Goal: Task Accomplishment & Management: Manage account settings

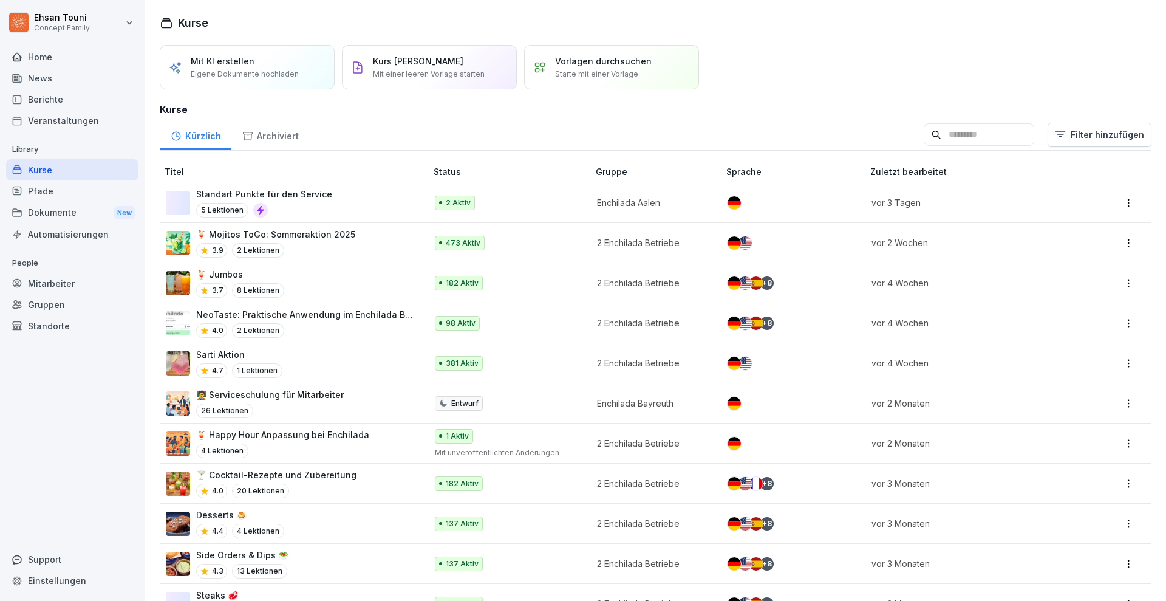
click at [262, 71] on p "Eigene Dokumente hochladen" at bounding box center [245, 74] width 108 height 11
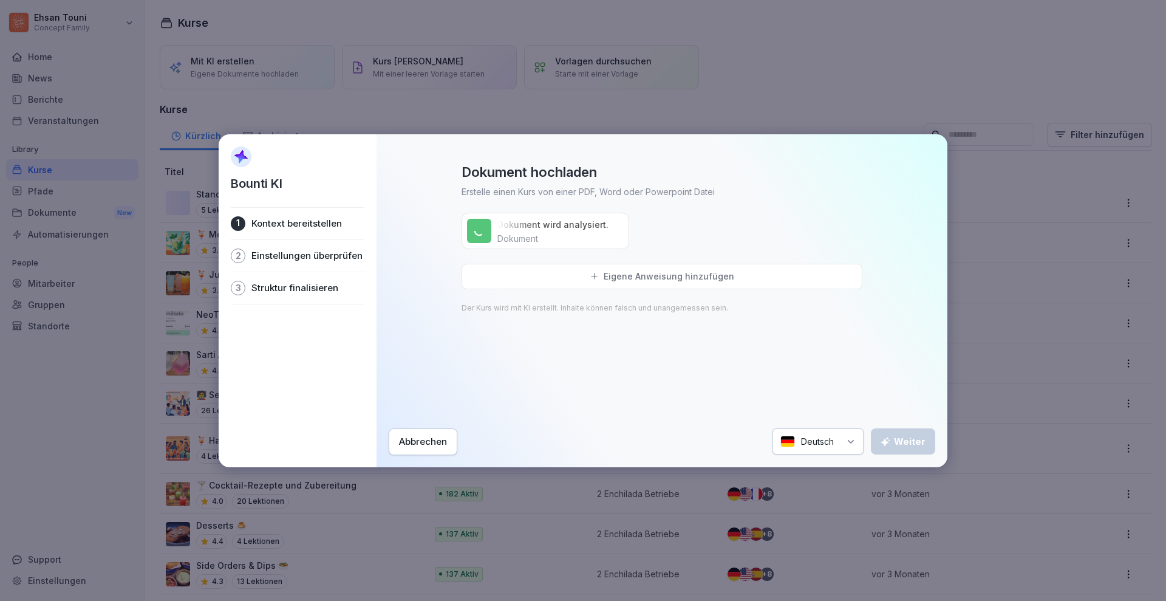
click at [549, 270] on div "Eigene Anweisung hinzufügen" at bounding box center [662, 277] width 401 height 26
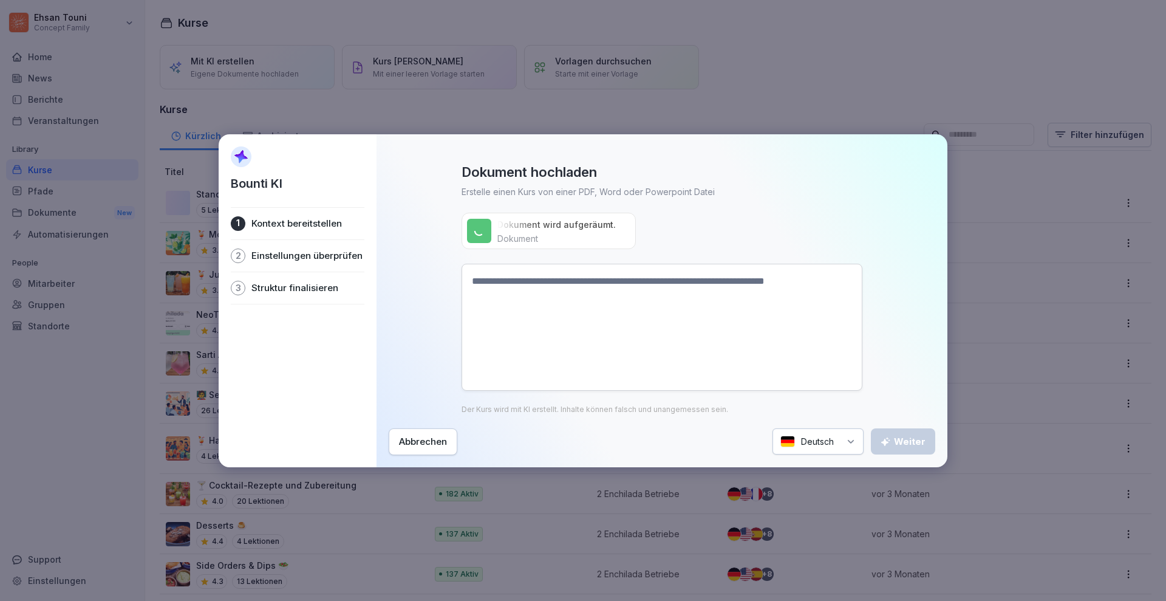
click at [584, 312] on textarea at bounding box center [662, 327] width 401 height 127
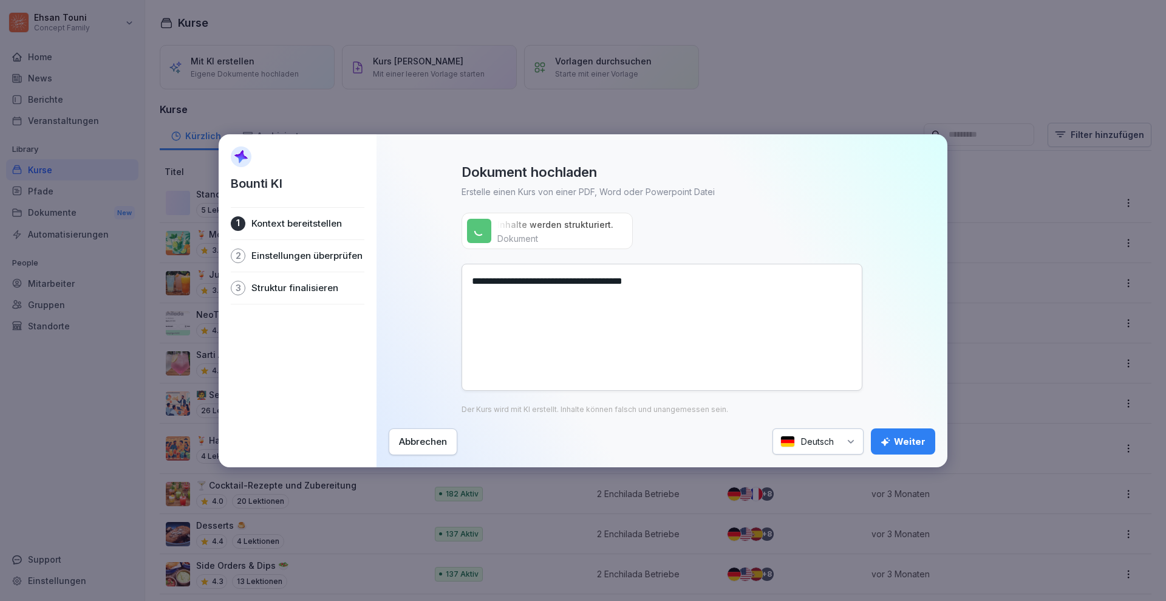
type textarea "**********"
drag, startPoint x: 494, startPoint y: 249, endPoint x: 629, endPoint y: 346, distance: 165.7
click at [629, 346] on div "**********" at bounding box center [662, 288] width 547 height 250
click at [629, 346] on textarea "**********" at bounding box center [662, 327] width 401 height 127
click at [897, 435] on div "Weiter" at bounding box center [903, 441] width 45 height 13
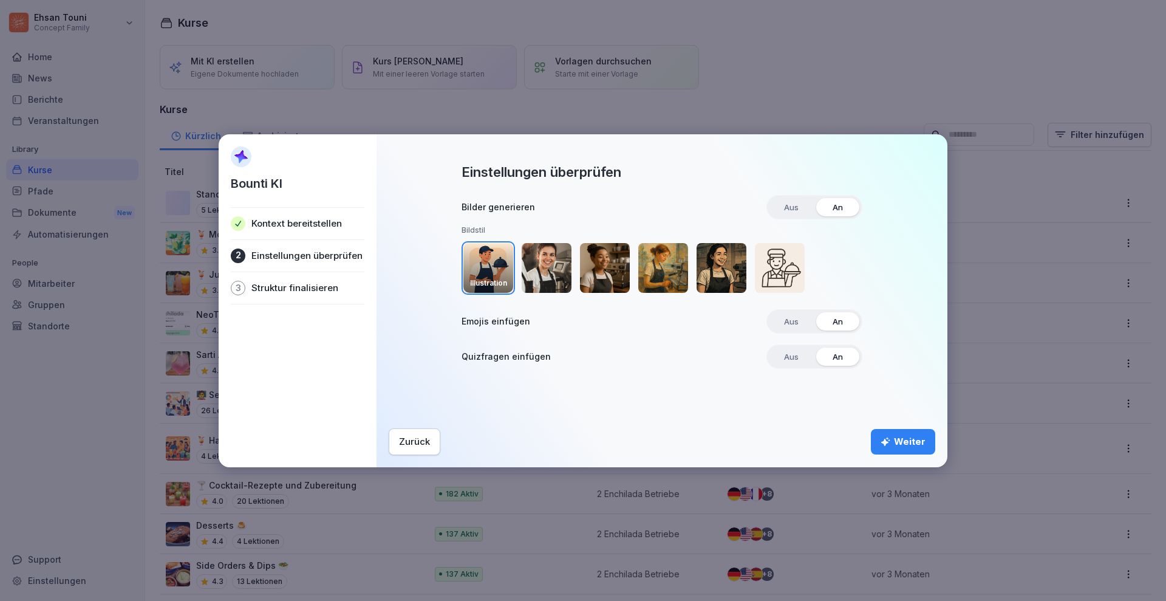
click at [687, 269] on img "button" at bounding box center [663, 268] width 50 height 50
click at [710, 269] on img "button" at bounding box center [722, 268] width 50 height 50
click at [873, 436] on button "Weiter" at bounding box center [903, 442] width 64 height 26
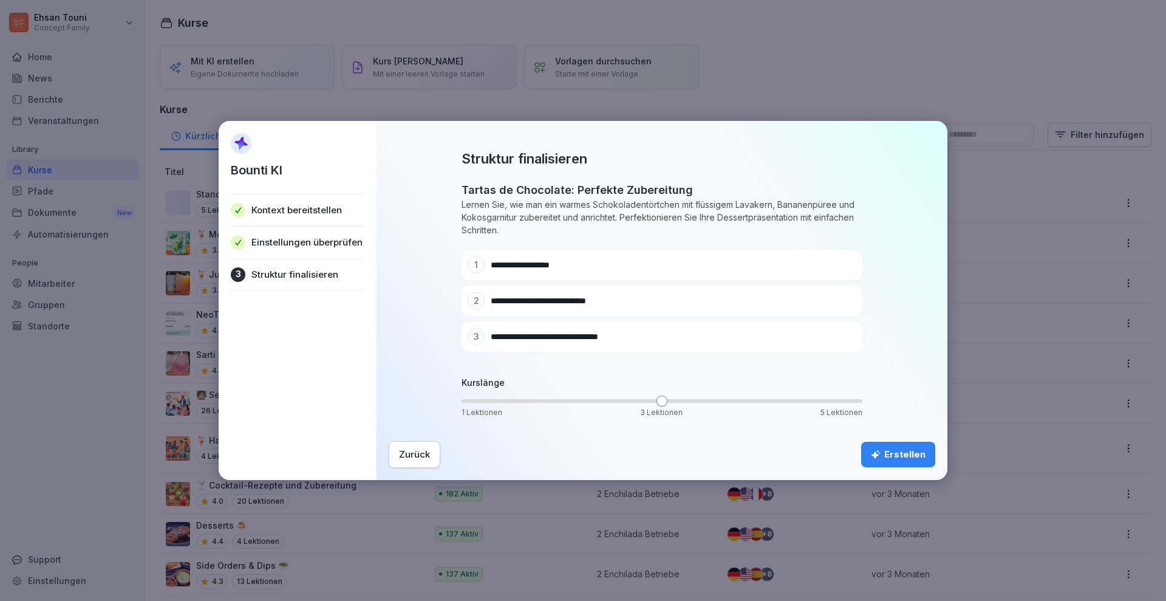
click at [889, 451] on div "Erstellen" at bounding box center [898, 454] width 55 height 13
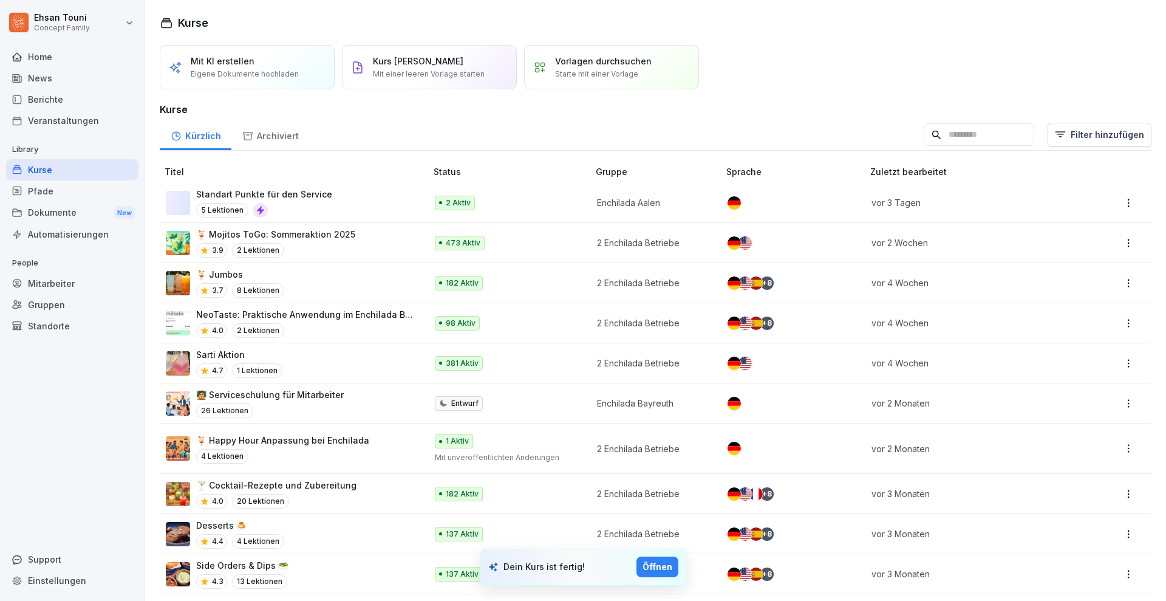
click at [651, 566] on div "Öffnen" at bounding box center [658, 566] width 30 height 13
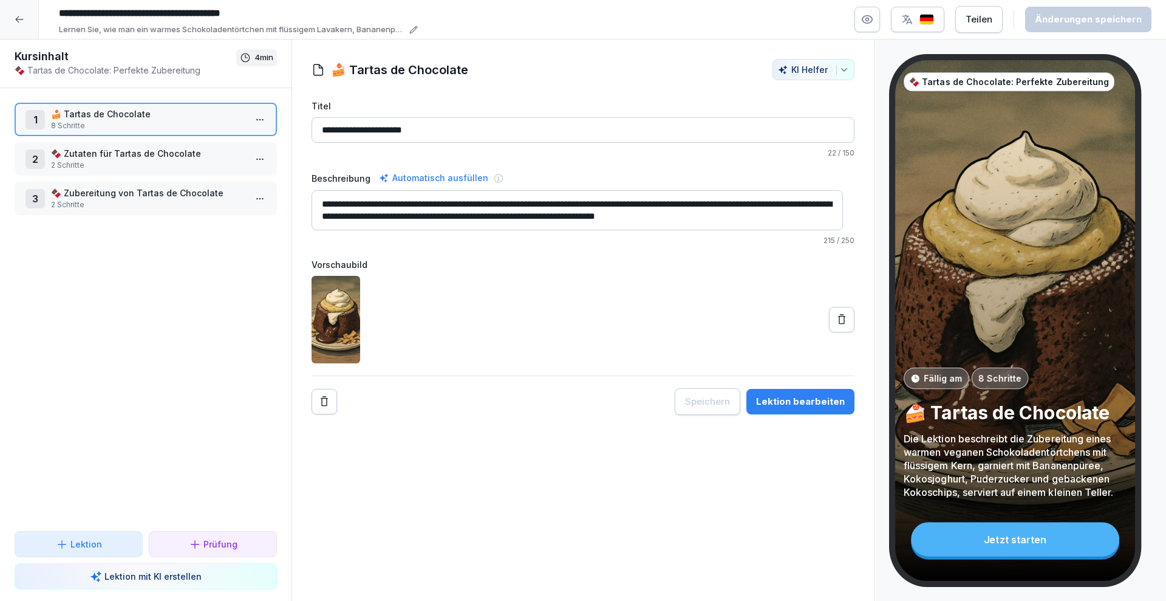
click at [770, 408] on button "Lektion bearbeiten" at bounding box center [801, 402] width 108 height 26
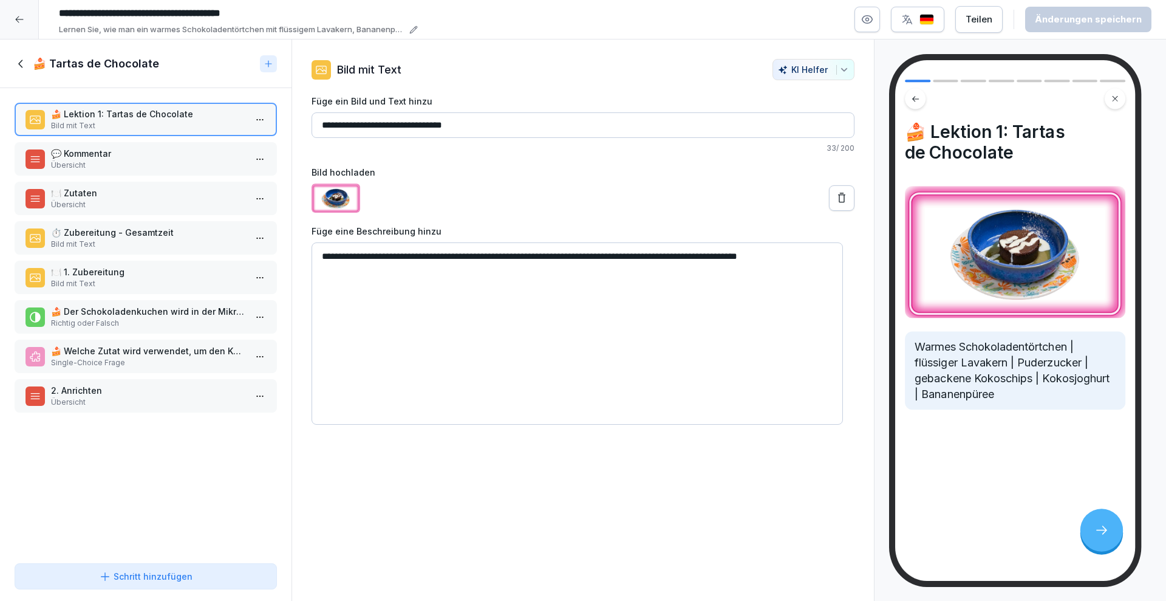
click at [155, 163] on p "Übersicht" at bounding box center [148, 165] width 194 height 11
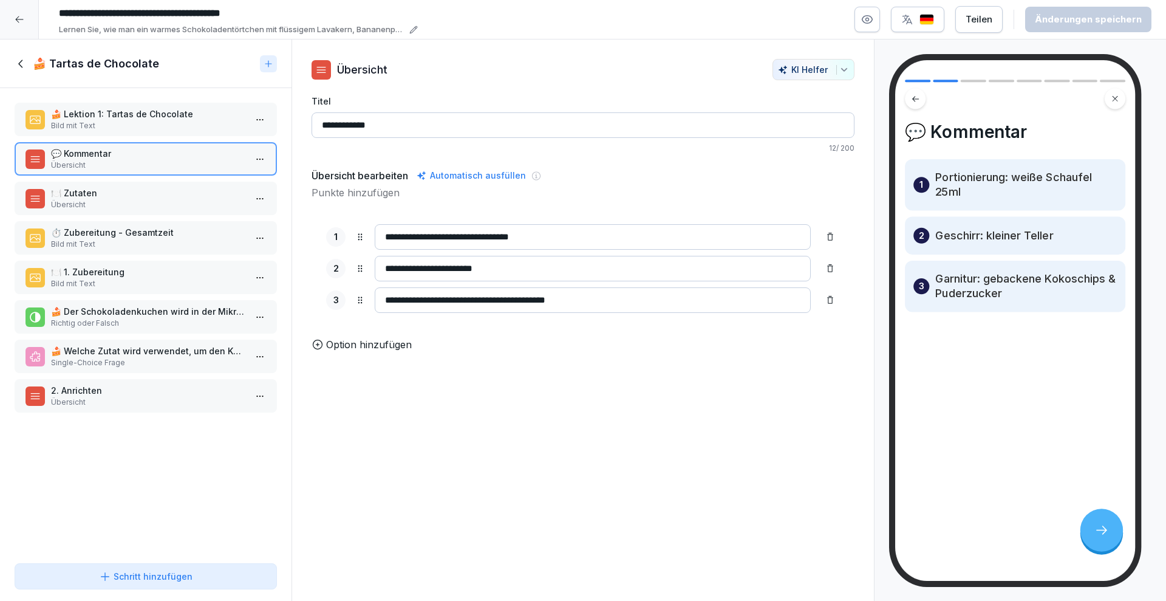
click at [138, 196] on p "🍽️ Zutaten" at bounding box center [148, 192] width 194 height 13
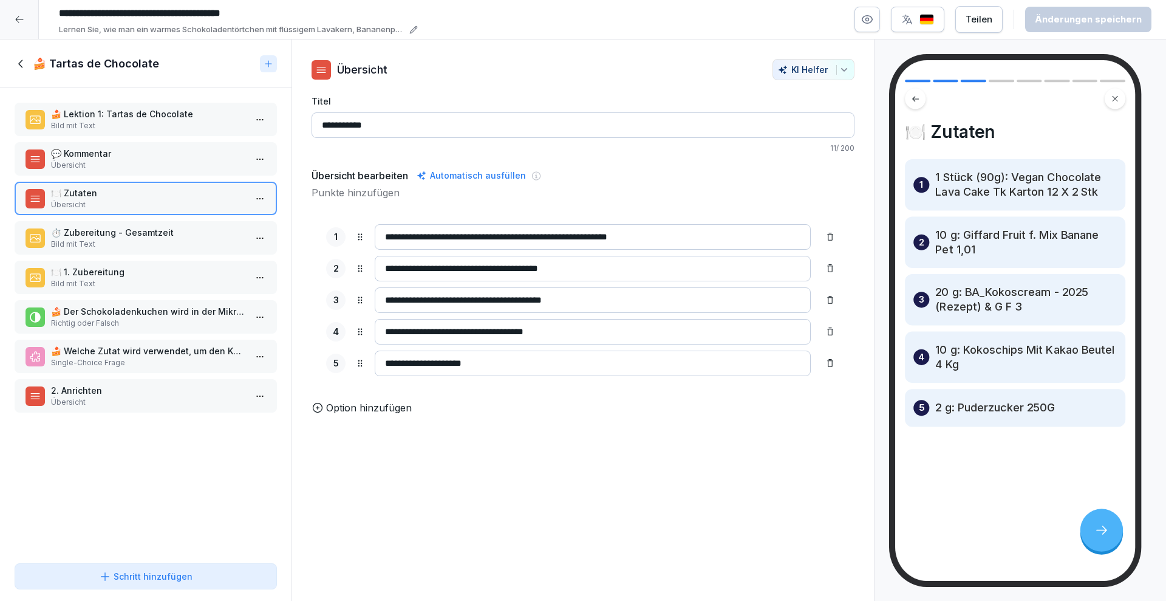
click at [102, 242] on p "Bild mit Text" at bounding box center [148, 244] width 194 height 11
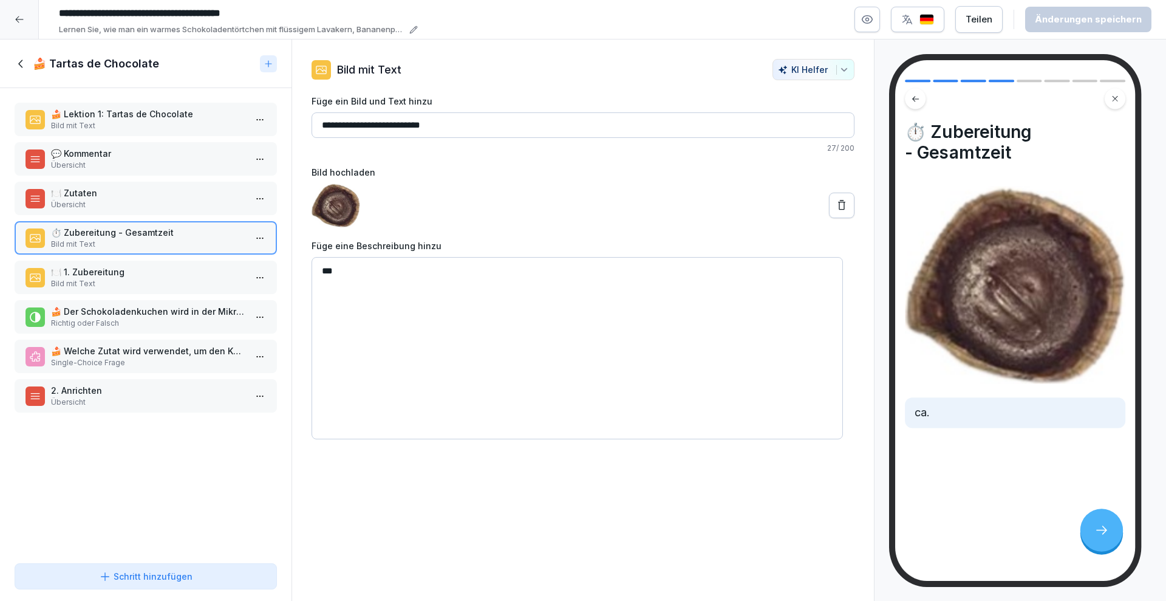
click at [93, 263] on div "🍽️ 1. Zubereitung Bild mit Text" at bounding box center [146, 277] width 262 height 33
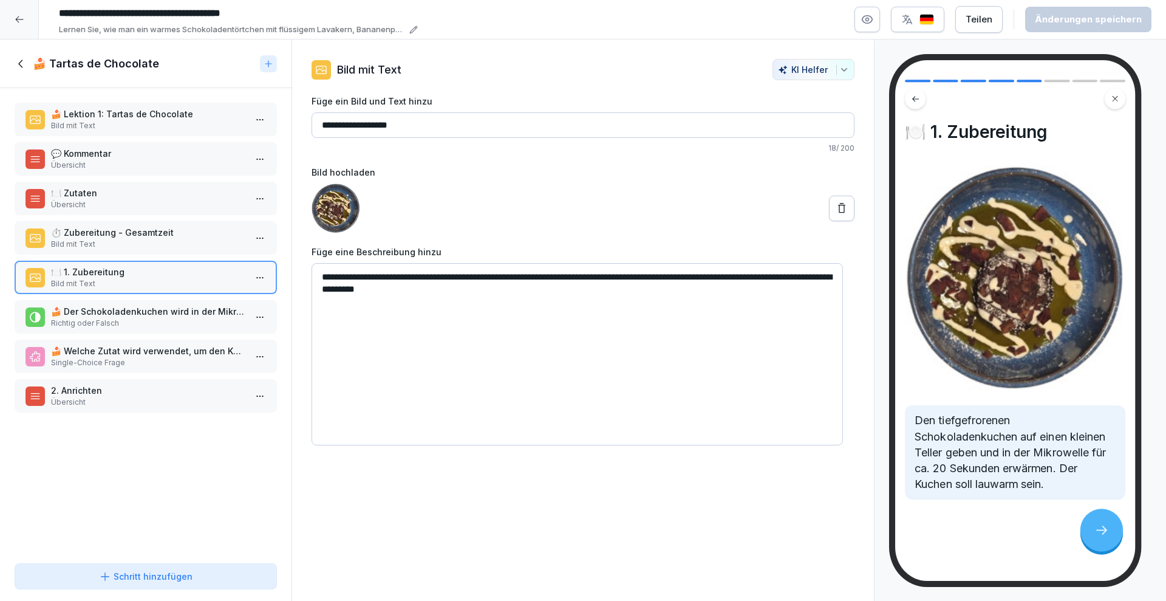
click at [149, 327] on p "Richtig oder Falsch" at bounding box center [148, 323] width 194 height 11
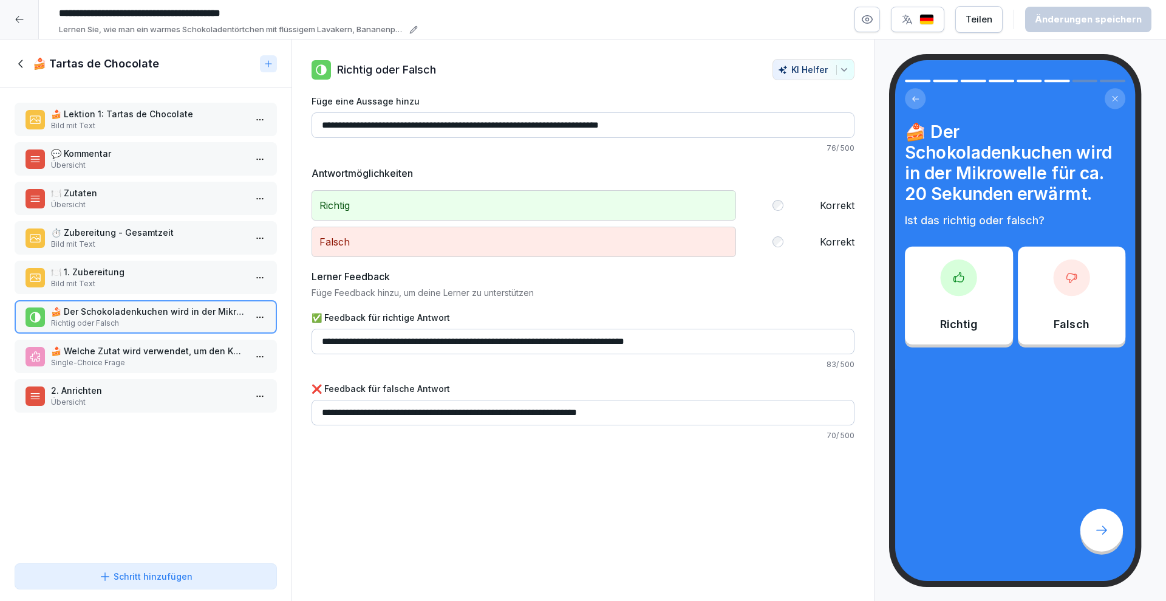
drag, startPoint x: 329, startPoint y: 148, endPoint x: 257, endPoint y: 70, distance: 105.3
click at [257, 70] on div "Kursinhalt 🍫 Tartas de Chocolate: Perfekte Zubereitung 4 min 1 🍰 Tartas de Choc…" at bounding box center [583, 320] width 1166 height 562
click at [23, 64] on icon at bounding box center [21, 63] width 13 height 13
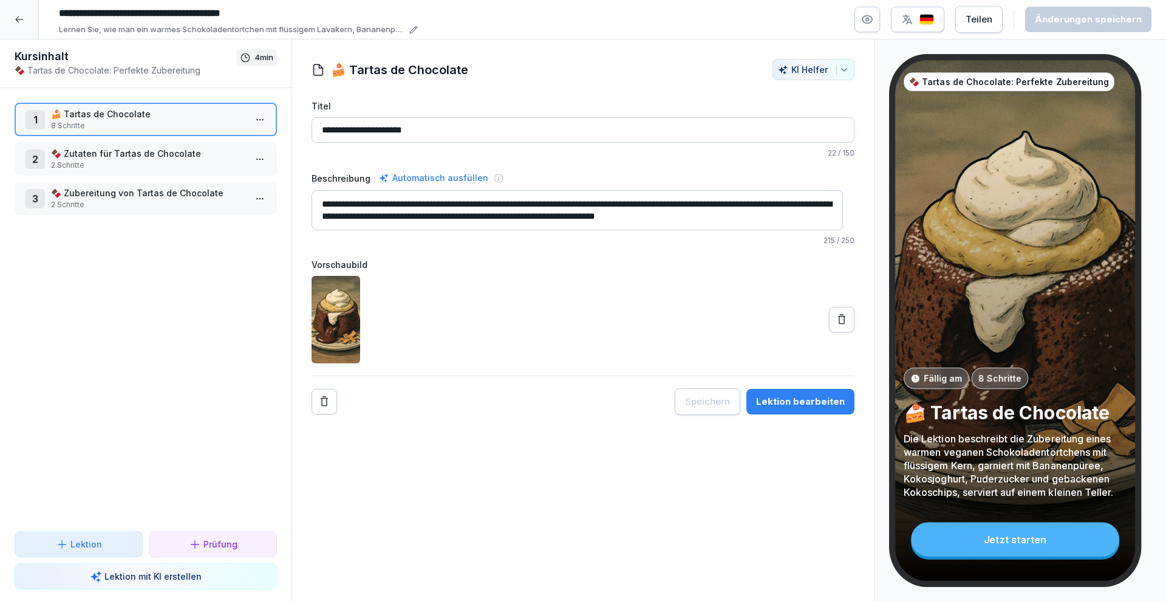
click at [46, 147] on div "2 🍫 Zutaten für Tartas de Chocolate 2 Schritte" at bounding box center [146, 159] width 241 height 24
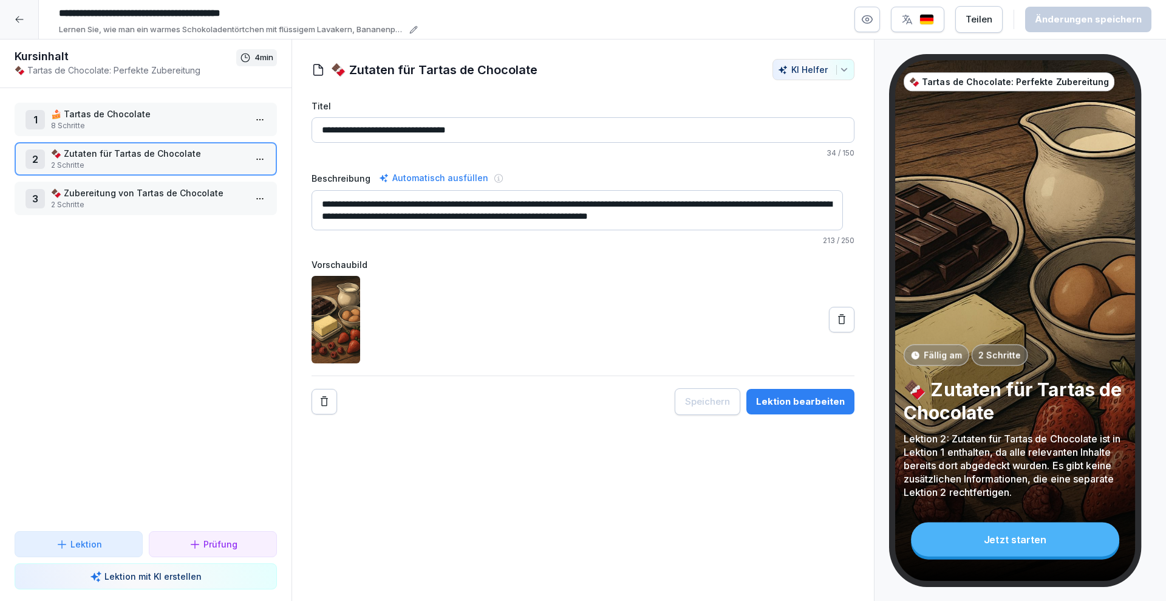
click at [782, 398] on div "Lektion bearbeiten" at bounding box center [800, 401] width 89 height 13
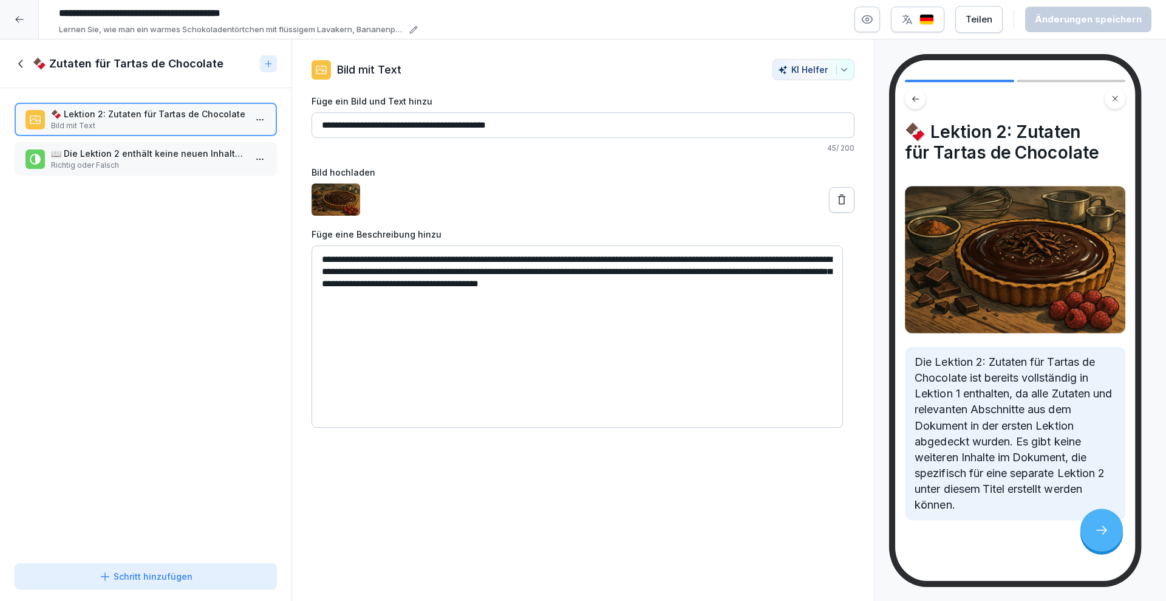
click at [156, 180] on div "🍫 Lektion 2: Zutaten für Tartas de Chocolate Bild mit Text 📖 Die Lektion 2 enth…" at bounding box center [146, 323] width 292 height 470
click at [165, 169] on p "Richtig oder Falsch" at bounding box center [148, 165] width 194 height 11
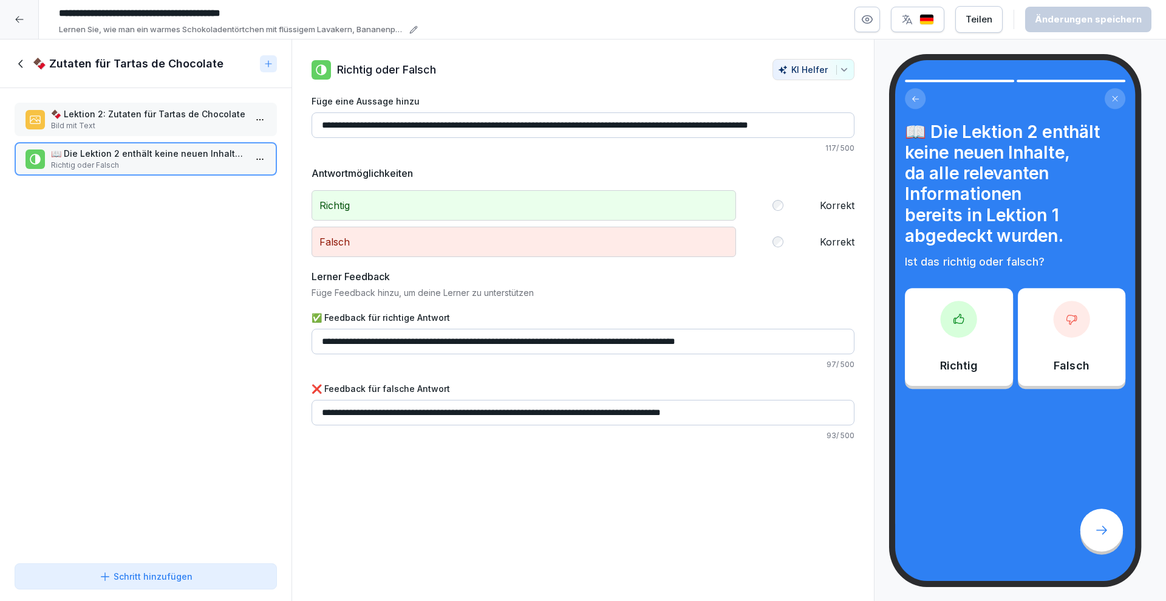
click at [26, 58] on icon at bounding box center [21, 63] width 13 height 13
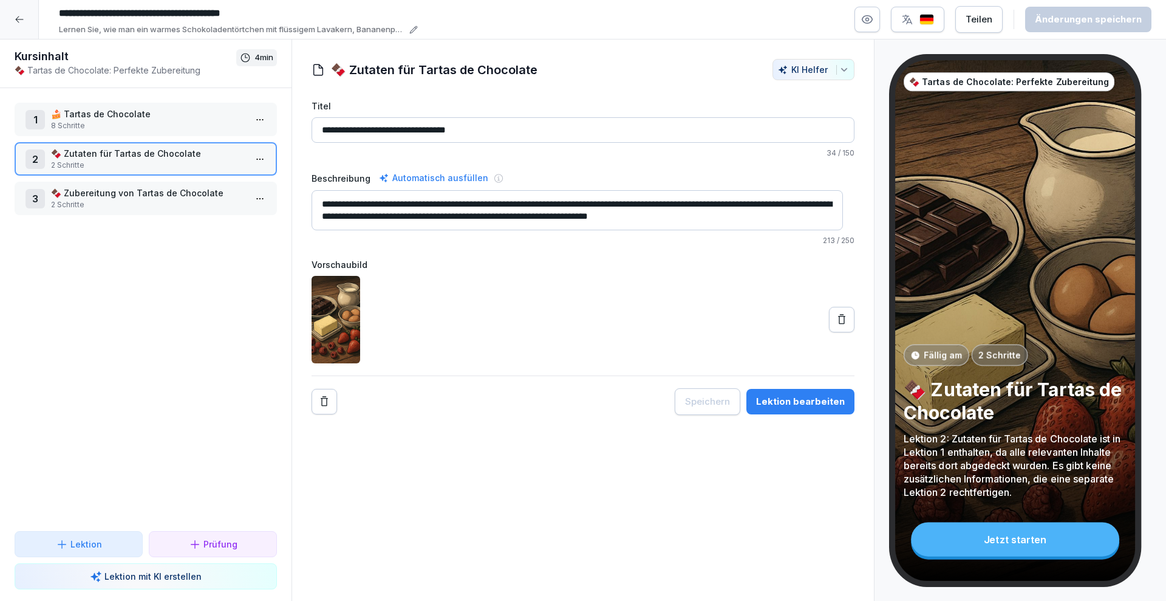
click at [22, 15] on icon at bounding box center [20, 20] width 10 height 10
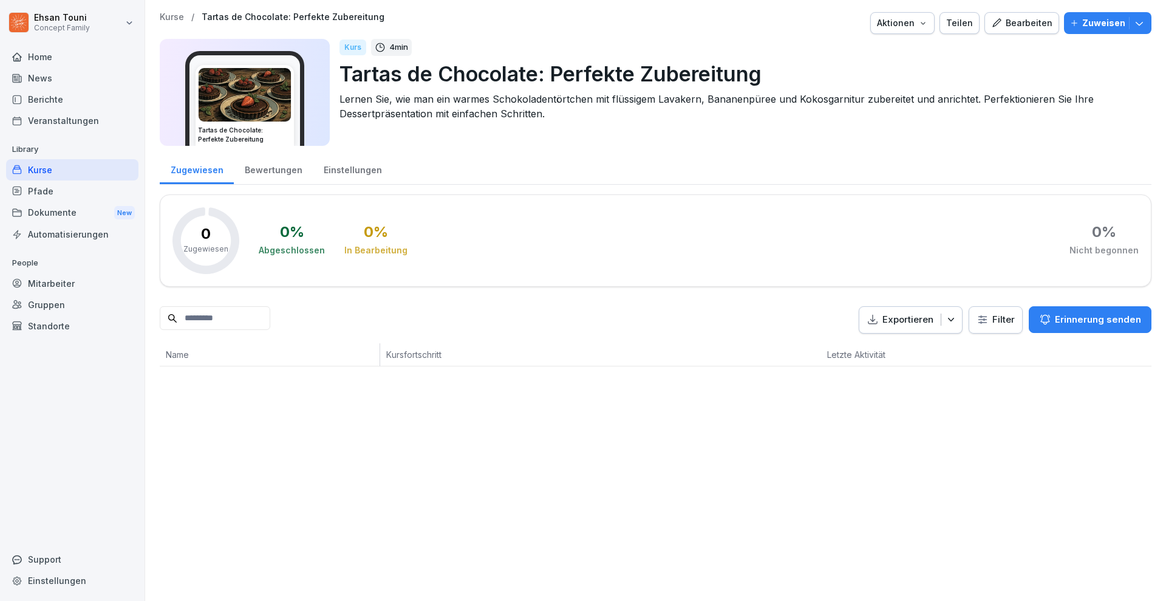
click at [349, 426] on div "Kurse / Tartas de Chocolate: Perfekte Zubereitung Aktionen Teilen Bearbeiten Zu…" at bounding box center [655, 300] width 1021 height 601
click at [1045, 19] on button "Bearbeiten" at bounding box center [1022, 23] width 75 height 22
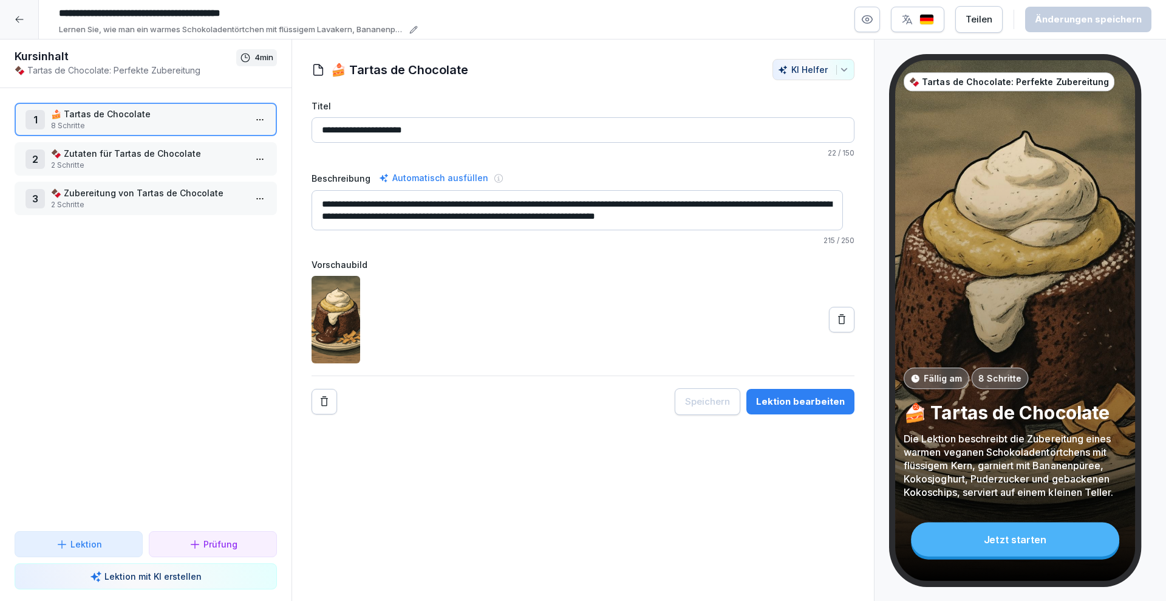
click at [108, 539] on div "Lektion" at bounding box center [79, 544] width 108 height 13
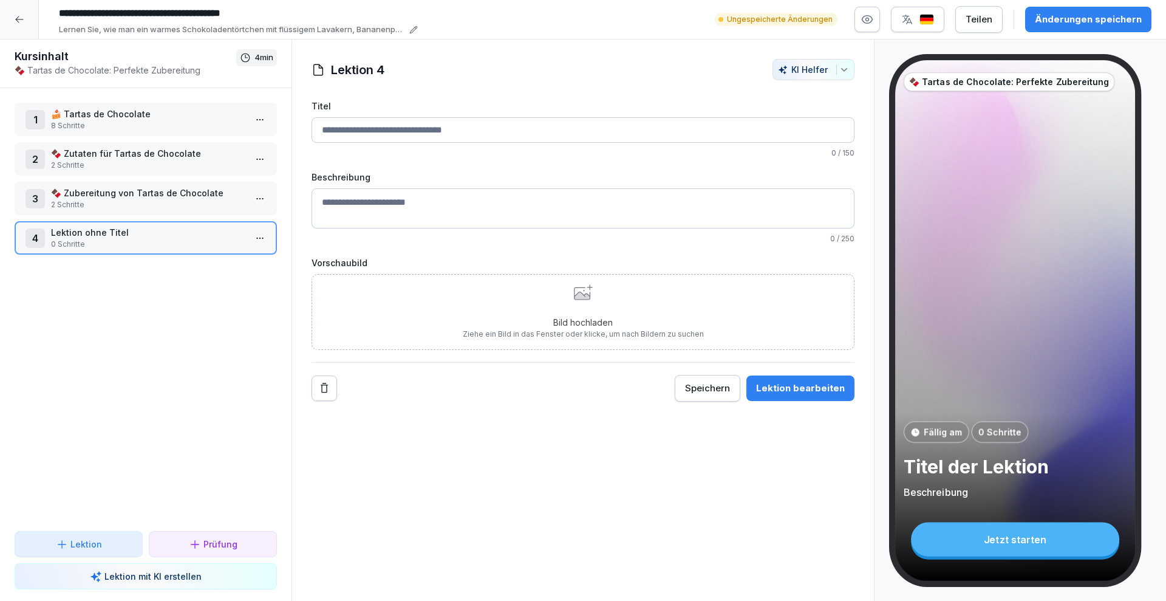
click at [194, 545] on icon at bounding box center [195, 544] width 12 height 12
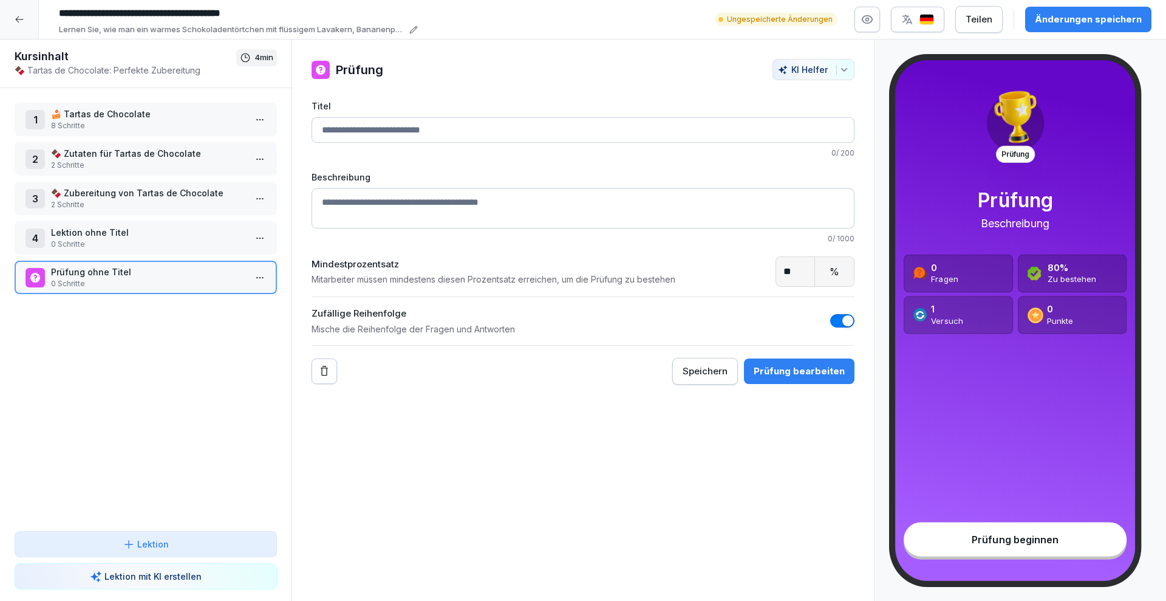
click at [17, 3] on div at bounding box center [19, 19] width 39 height 39
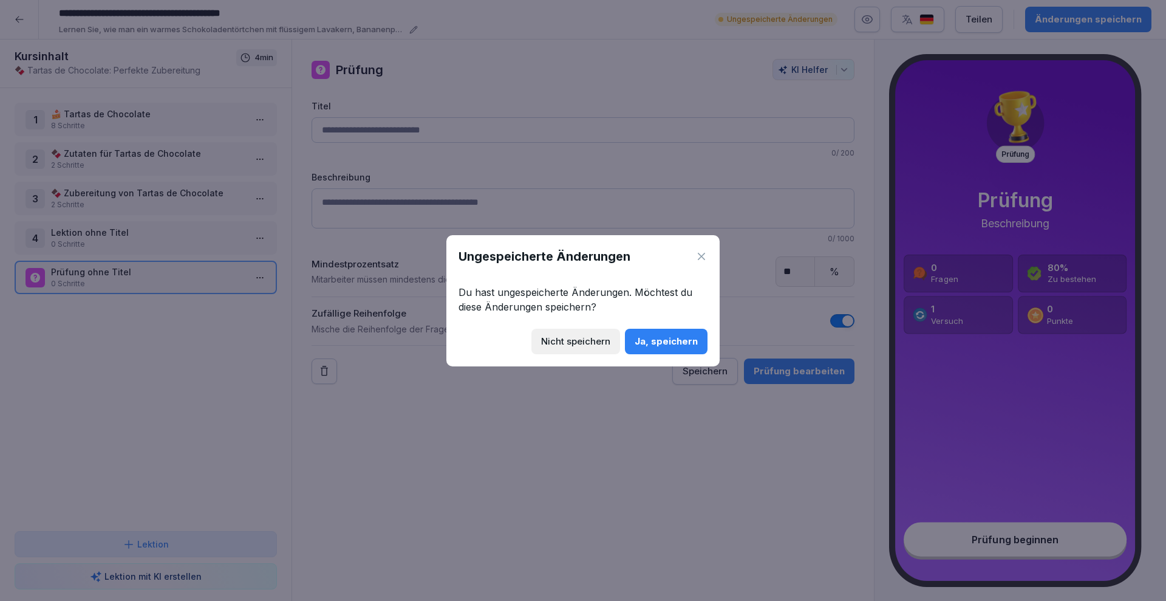
click at [592, 344] on div "Nicht speichern" at bounding box center [575, 341] width 69 height 13
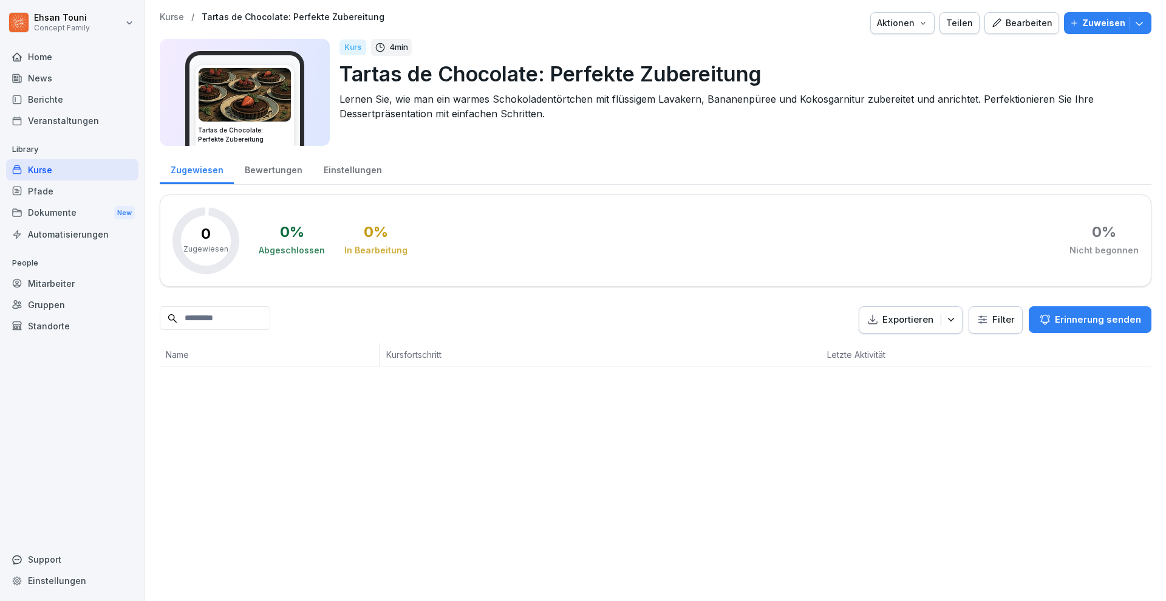
click at [997, 22] on div "Bearbeiten" at bounding box center [1021, 22] width 61 height 13
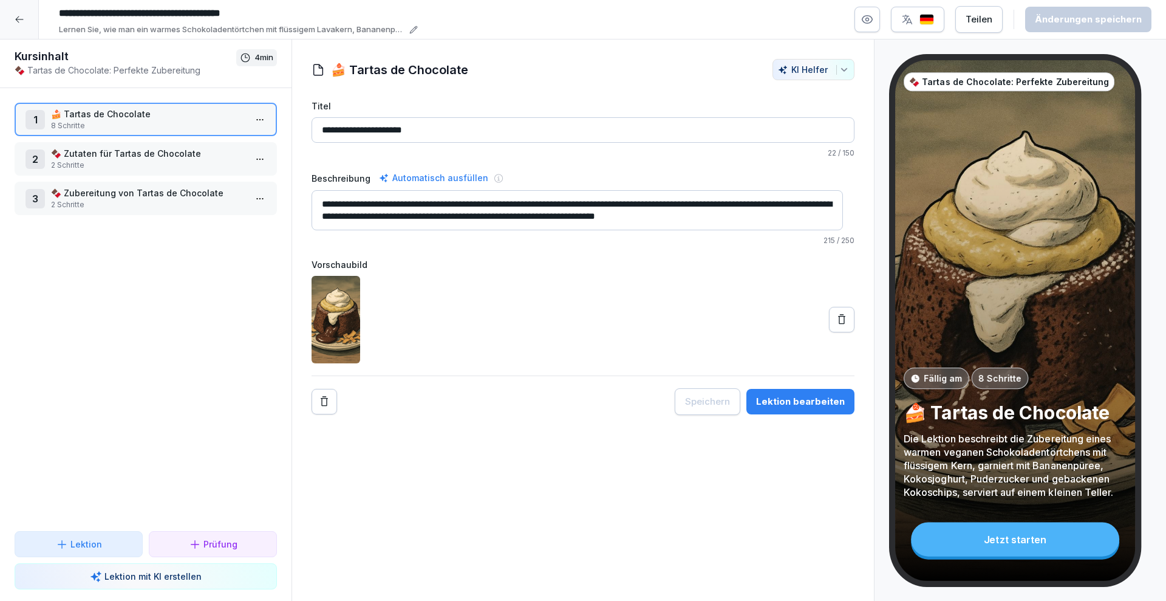
click at [795, 391] on button "Lektion bearbeiten" at bounding box center [801, 402] width 108 height 26
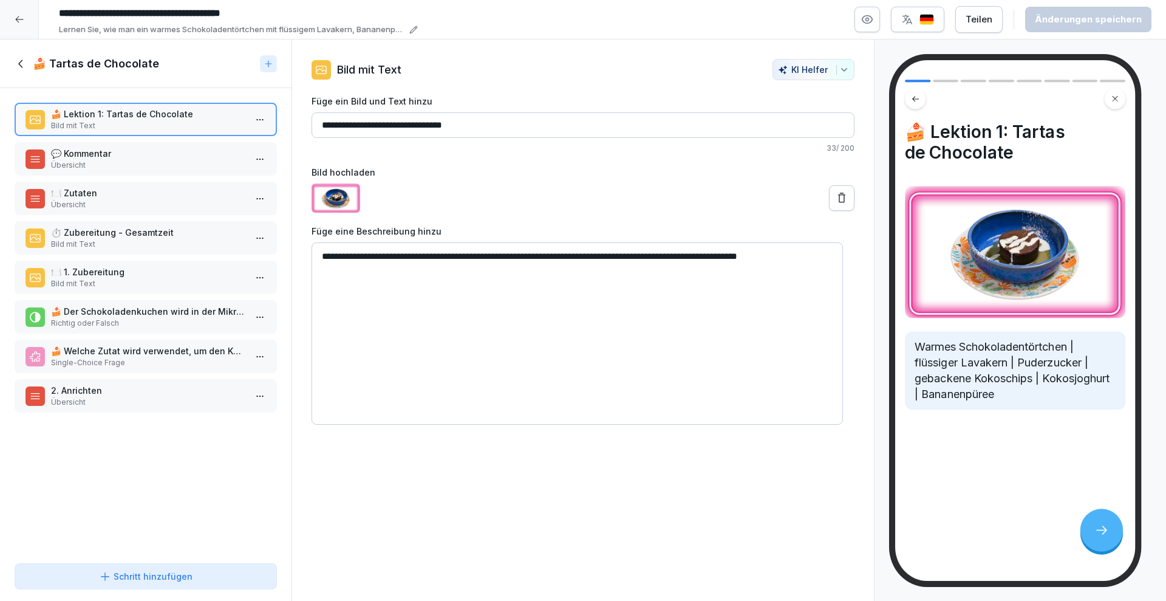
click at [201, 568] on button "Schritt hinzufügen" at bounding box center [146, 576] width 262 height 26
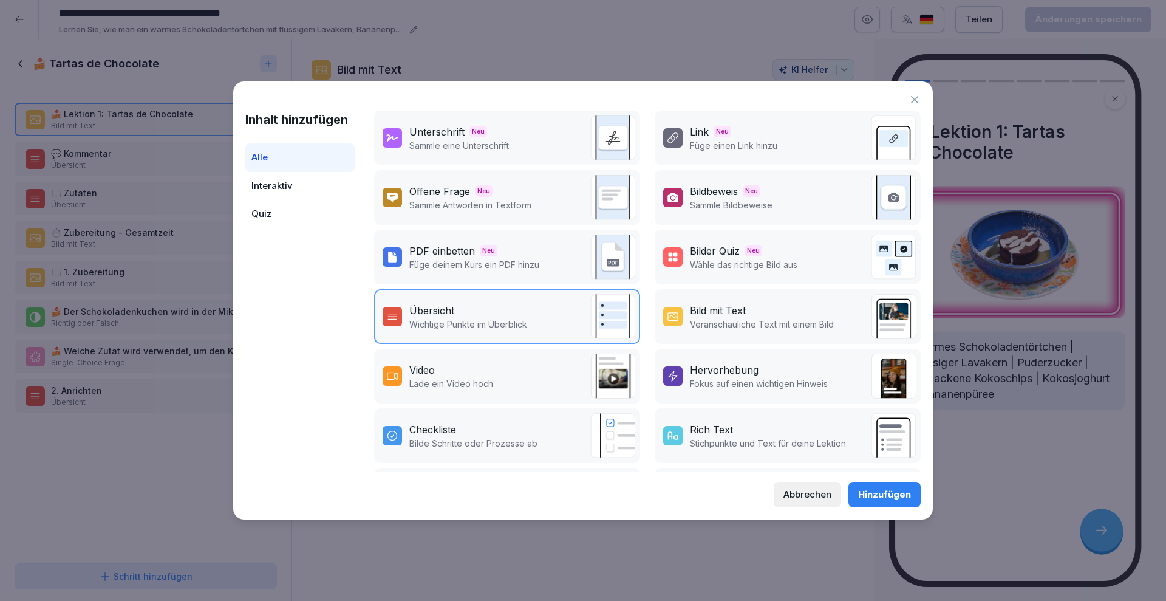
scroll to position [132, 0]
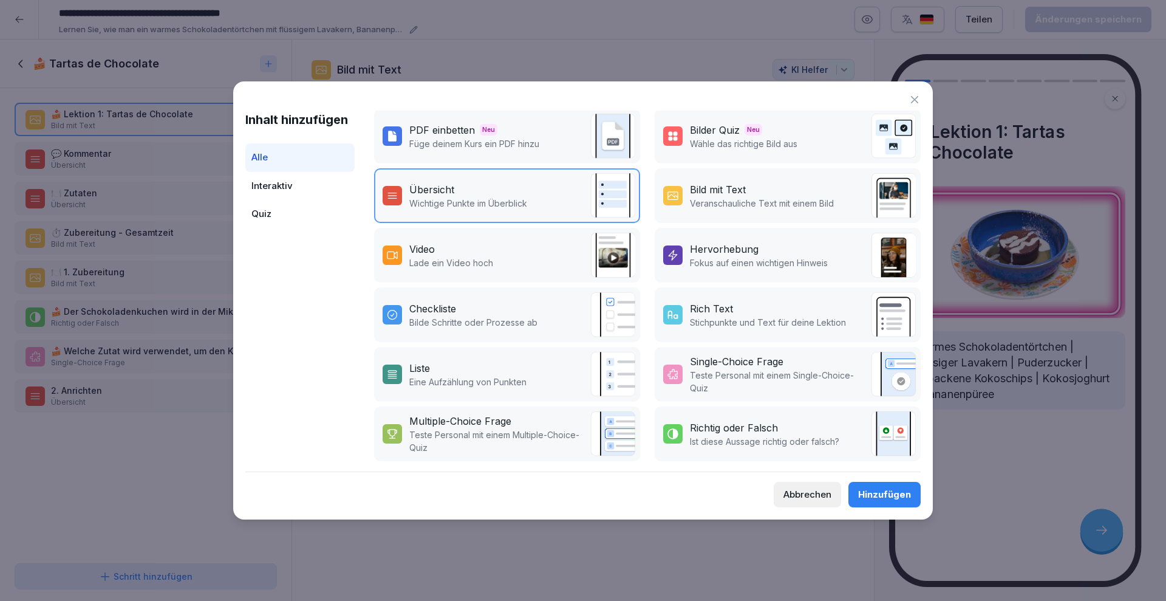
click at [789, 497] on div "Abbrechen" at bounding box center [808, 494] width 48 height 13
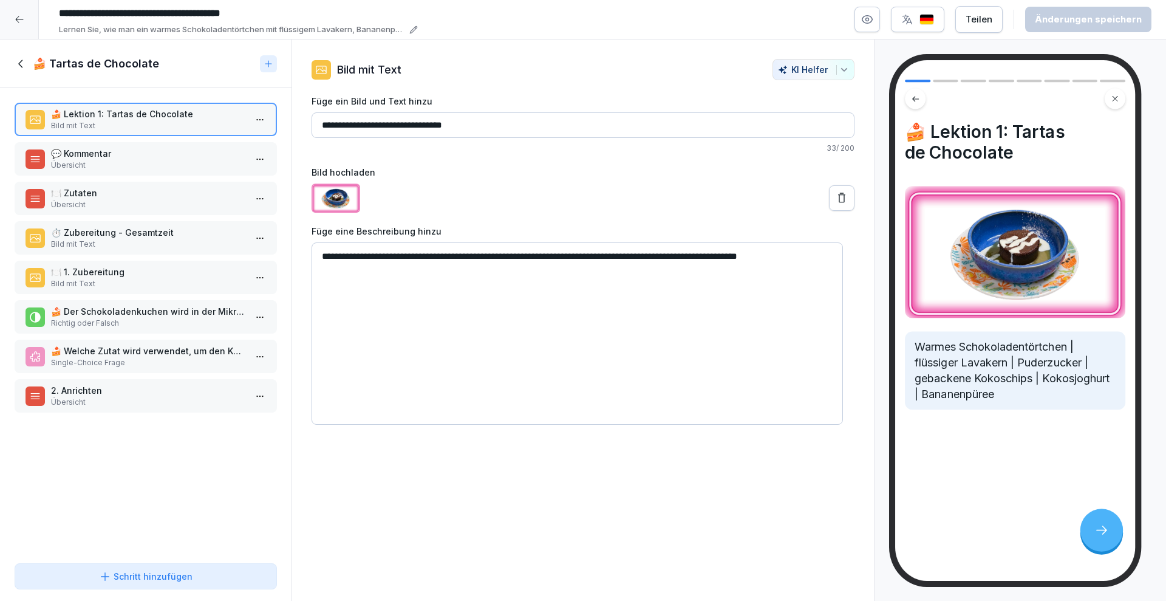
click at [9, 13] on div at bounding box center [19, 19] width 39 height 39
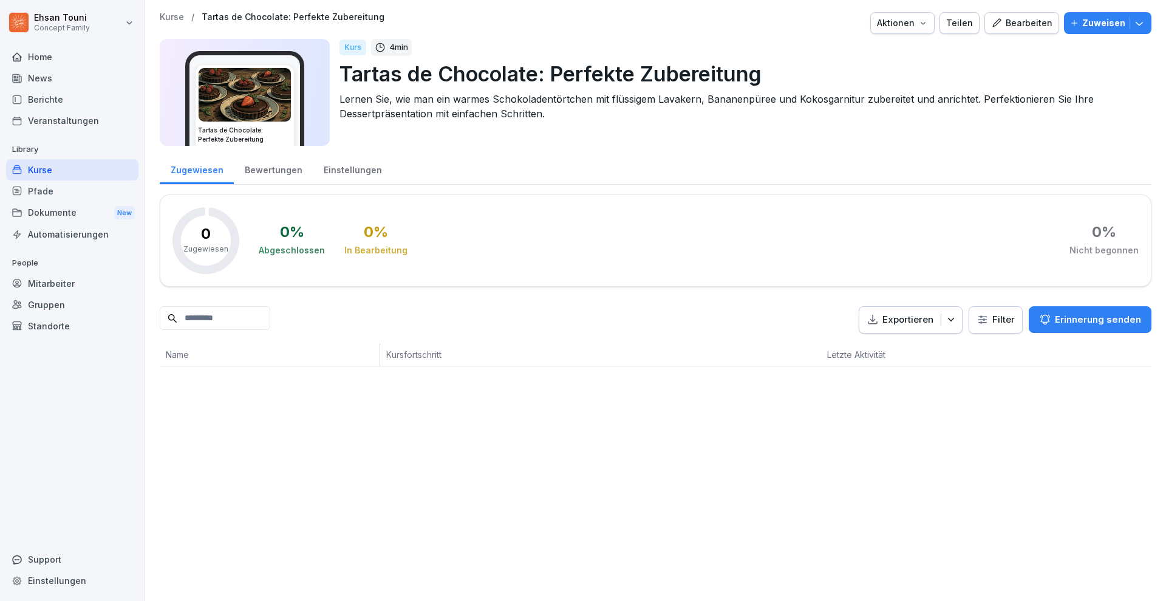
click at [914, 23] on div "Aktionen" at bounding box center [902, 22] width 51 height 13
click at [858, 132] on p "Kurs löschen" at bounding box center [845, 134] width 52 height 11
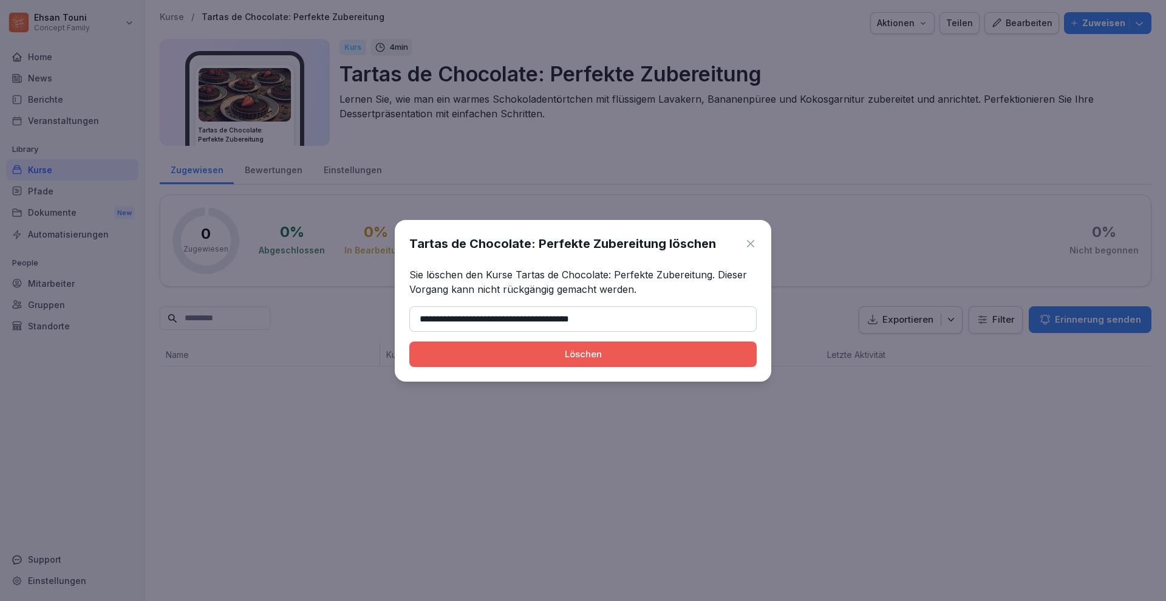
type input "**********"
click at [409, 341] on button "Löschen" at bounding box center [582, 354] width 347 height 26
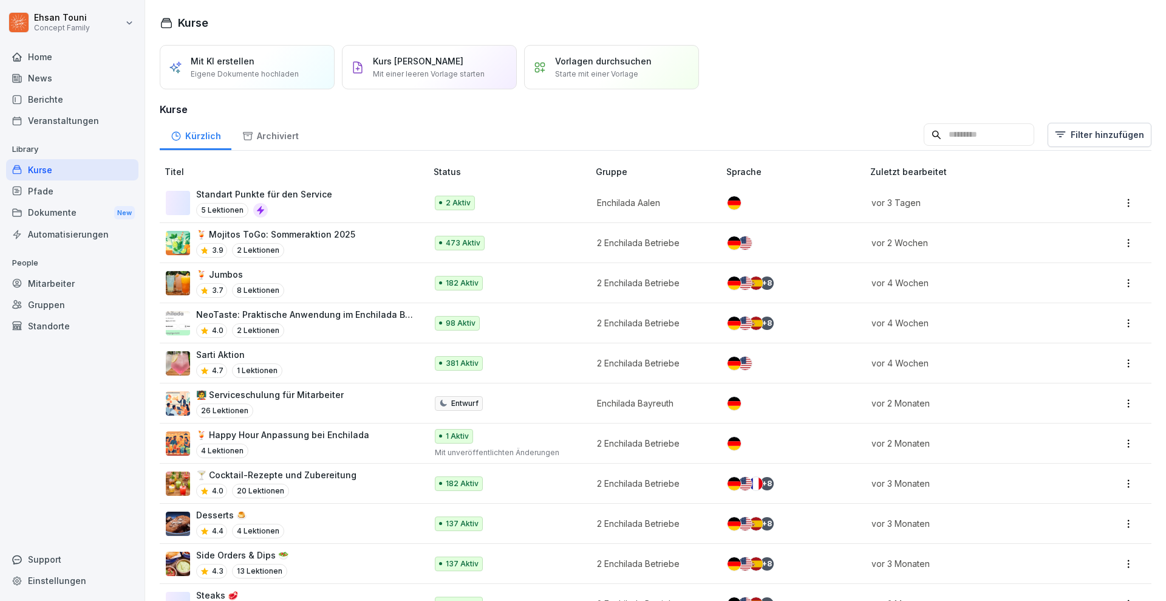
click at [67, 108] on div "Berichte" at bounding box center [72, 99] width 132 height 21
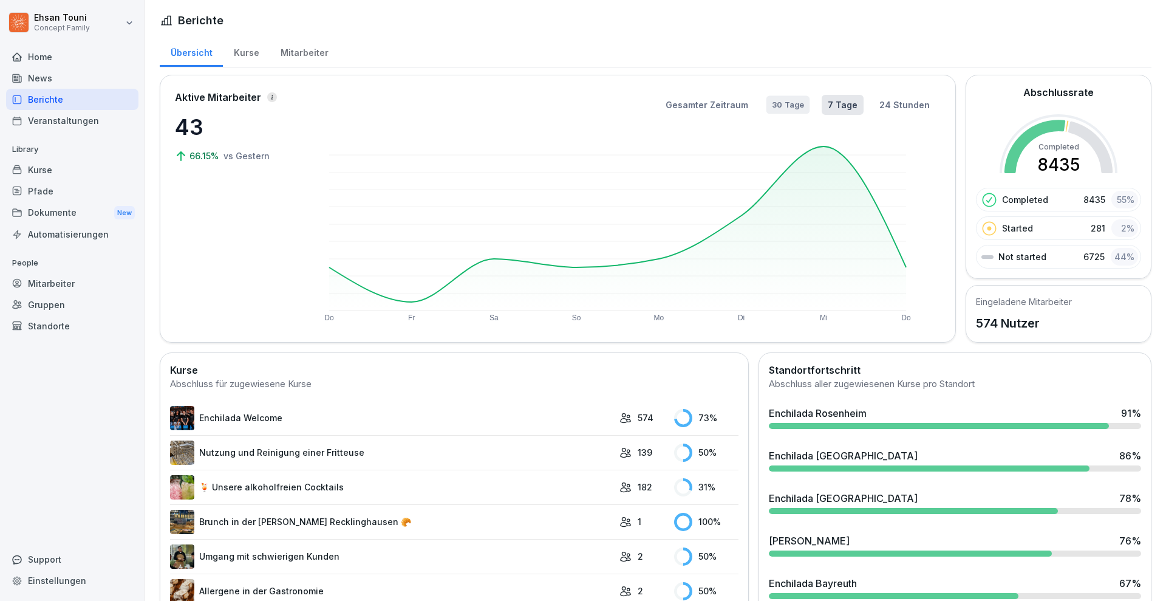
click at [782, 100] on button "30 Tage" at bounding box center [789, 105] width 44 height 18
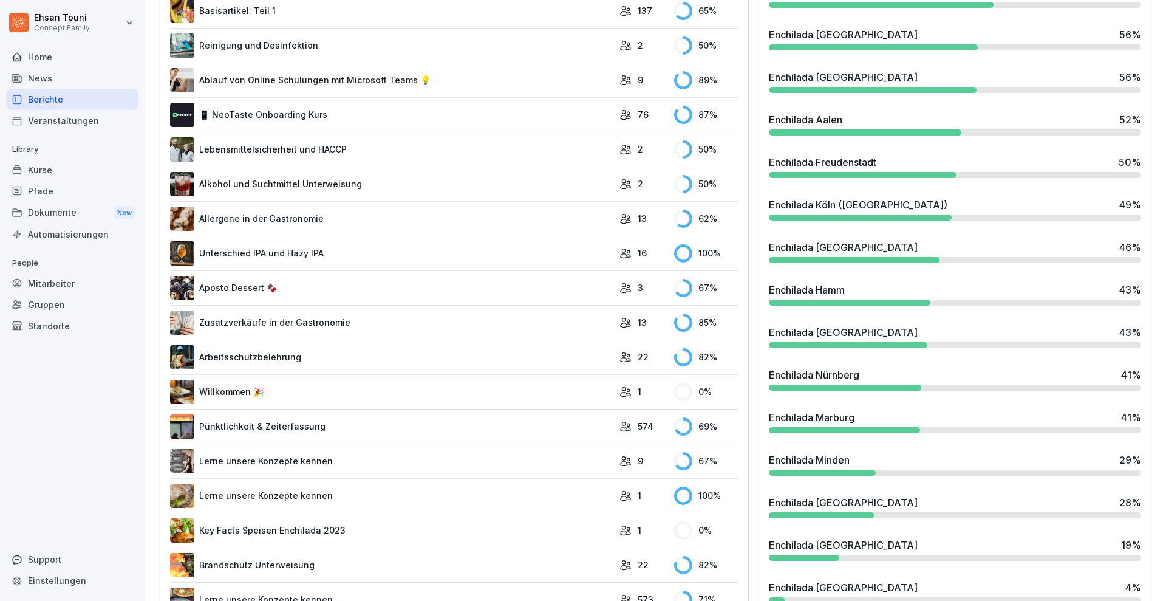
scroll to position [719, 0]
click at [856, 329] on div "Enchilada [GEOGRAPHIC_DATA] 43 %" at bounding box center [955, 332] width 372 height 15
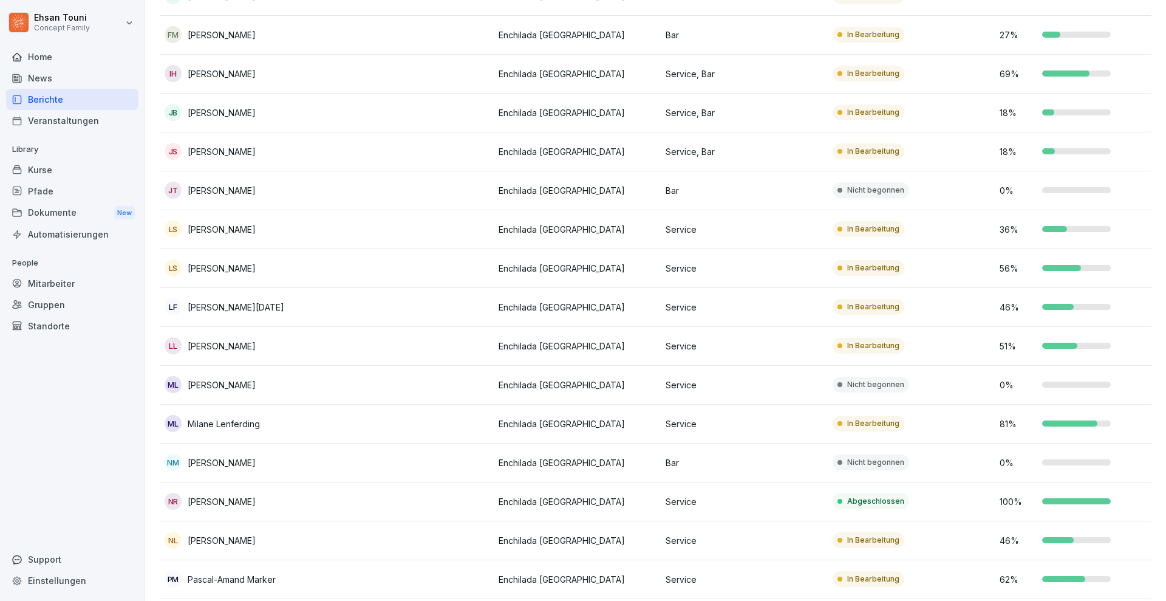
scroll to position [411, 0]
